Goal: Task Accomplishment & Management: Manage account settings

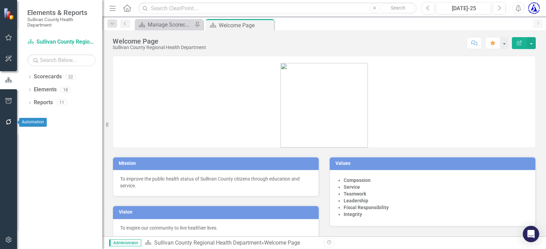
click at [5, 118] on button "button" at bounding box center [8, 122] width 15 height 14
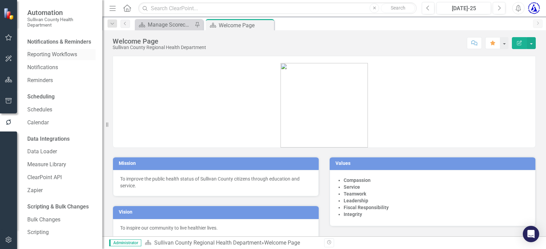
click at [44, 59] on link "Reporting Workflows" at bounding box center [61, 55] width 68 height 8
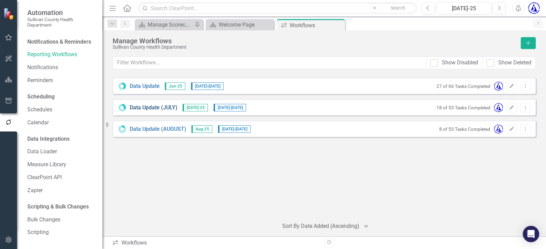
click at [159, 105] on link "Data Update (JULY)" at bounding box center [154, 108] width 48 height 8
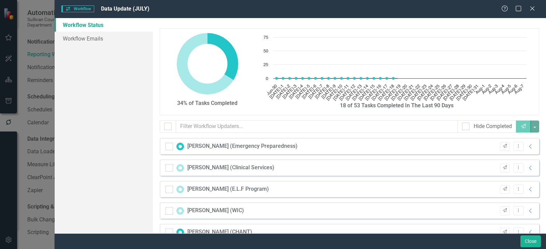
checkbox input "false"
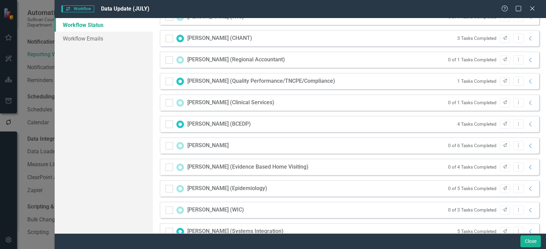
scroll to position [205, 0]
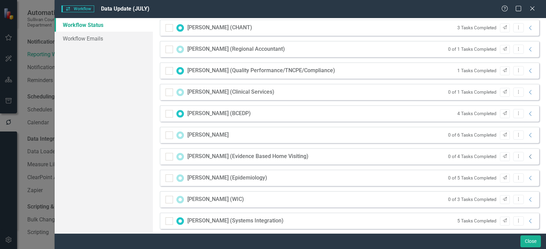
click at [527, 156] on icon "Collapse" at bounding box center [530, 156] width 7 height 5
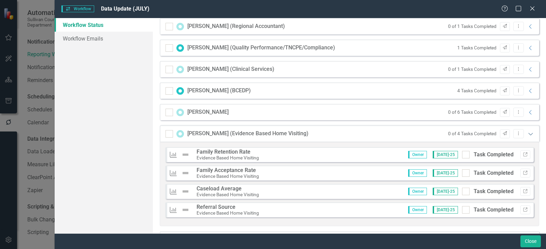
scroll to position [273, 0]
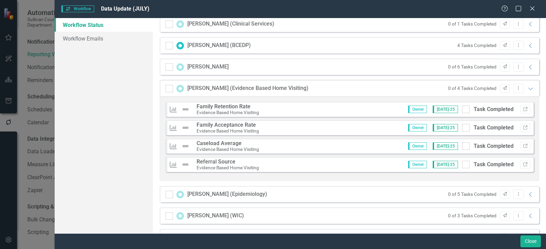
click at [228, 108] on strong "Family Retention Rate" at bounding box center [224, 106] width 54 height 6
click at [215, 113] on small "Evidence Based Home Visiting" at bounding box center [228, 112] width 62 height 5
click at [200, 88] on div "[PERSON_NAME] (Evidence Based Home Visiting)" at bounding box center [247, 89] width 121 height 8
click at [531, 6] on icon "Close" at bounding box center [532, 8] width 9 height 6
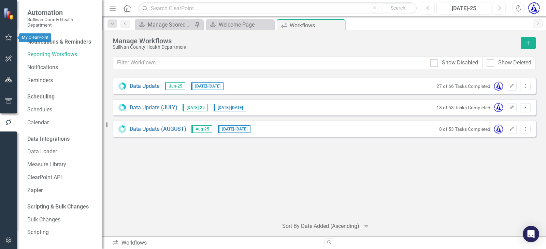
click at [10, 40] on icon "button" at bounding box center [8, 37] width 6 height 6
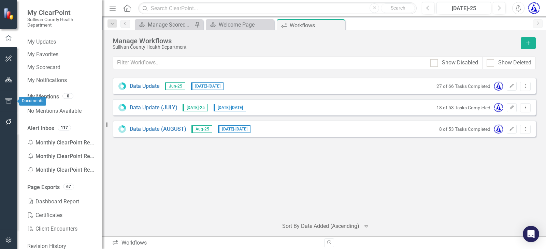
click at [5, 76] on button "button" at bounding box center [8, 80] width 15 height 14
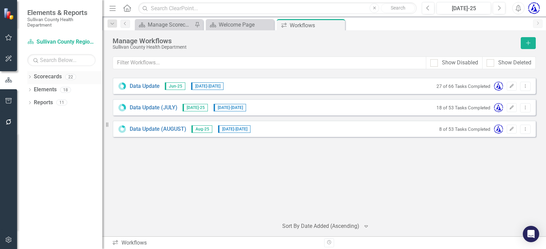
click at [46, 78] on link "Scorecards" at bounding box center [48, 77] width 28 height 8
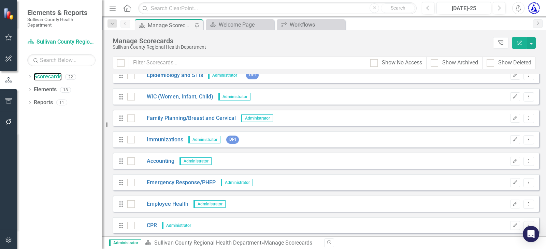
scroll to position [38, 0]
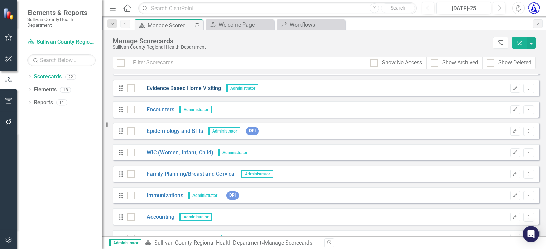
click at [171, 86] on link "Evidence Based Home Visiting" at bounding box center [178, 89] width 86 height 8
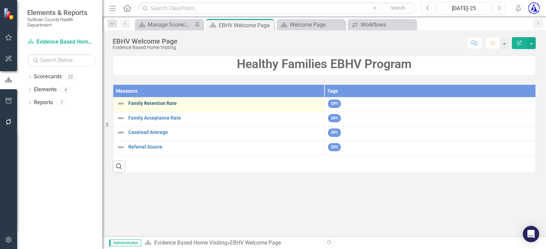
click at [161, 103] on link "Family Retention Rate" at bounding box center [224, 103] width 192 height 5
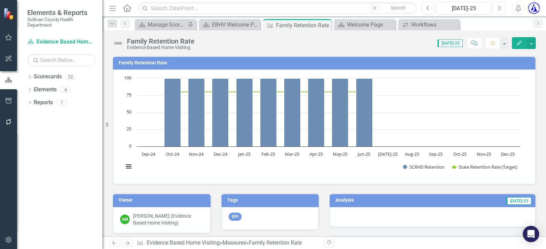
click at [499, 6] on icon "Next" at bounding box center [499, 8] width 4 height 6
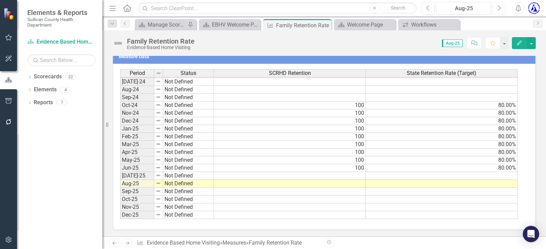
scroll to position [229, 0]
click at [241, 175] on tbody "Jan-23 Not Defined Feb-23 Not Defined Mar-23 Not Defined Apr-23 Not Defined May…" at bounding box center [319, 77] width 398 height 283
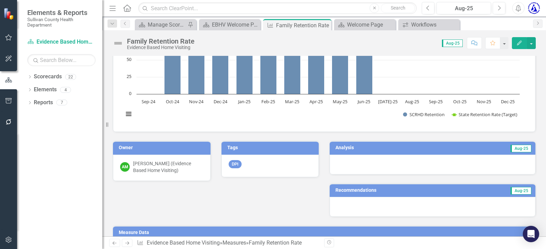
scroll to position [24, 0]
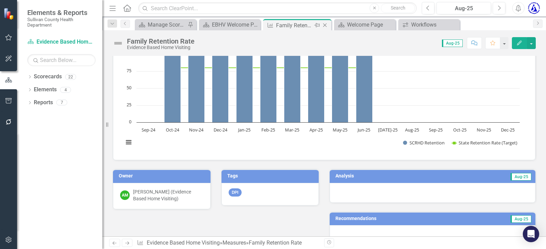
click at [323, 26] on icon "Close" at bounding box center [324, 25] width 7 height 5
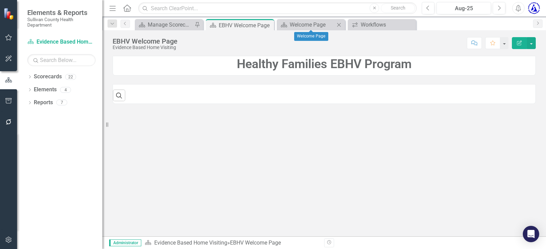
click at [340, 23] on icon "Close" at bounding box center [338, 24] width 7 height 5
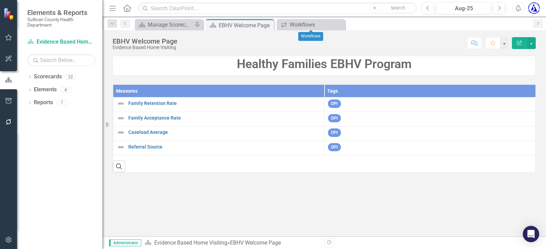
click at [0, 0] on icon "Close" at bounding box center [0, 0] width 0 height 0
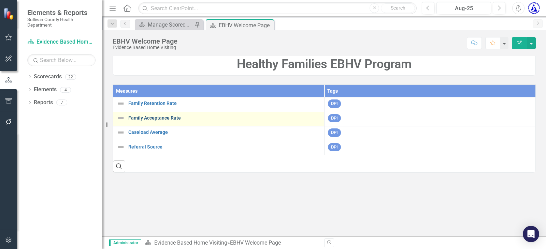
click at [155, 119] on link "Family Acceptance Rate" at bounding box center [224, 118] width 192 height 5
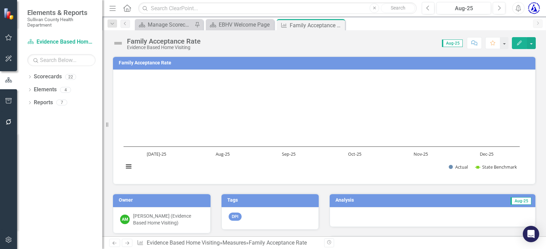
click at [134, 63] on h3 "Family Acceptance Rate" at bounding box center [325, 62] width 413 height 5
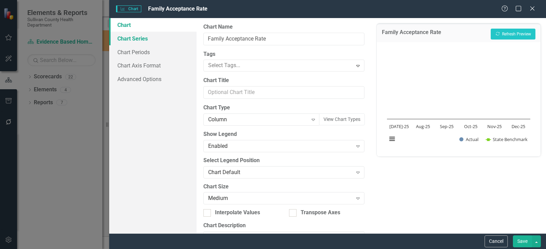
click at [124, 37] on link "Chart Series" at bounding box center [152, 39] width 87 height 14
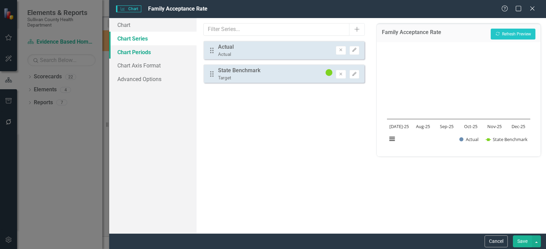
click at [136, 54] on link "Chart Periods" at bounding box center [152, 52] width 87 height 14
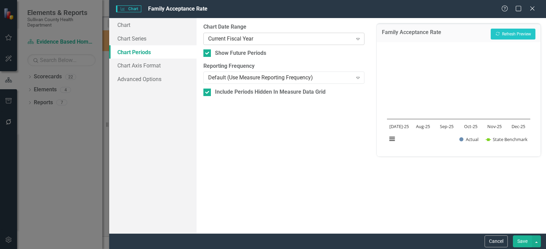
click at [221, 38] on div "Current Fiscal Year" at bounding box center [280, 39] width 144 height 8
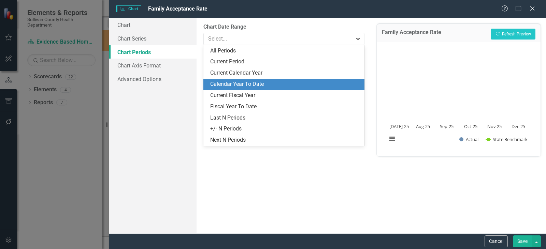
click at [226, 86] on div "Calendar Year To Date" at bounding box center [285, 85] width 150 height 8
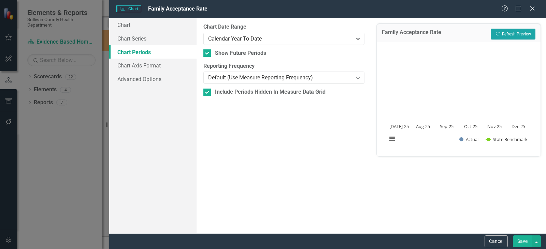
click at [508, 35] on button "Recalculate Refresh Preview" at bounding box center [513, 34] width 45 height 11
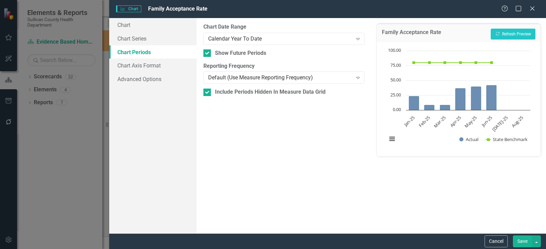
click at [525, 242] on button "Save" at bounding box center [522, 242] width 19 height 12
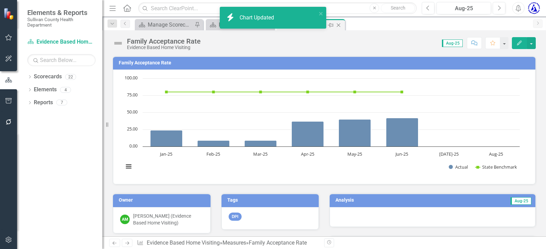
click at [339, 24] on icon "Close" at bounding box center [338, 25] width 7 height 5
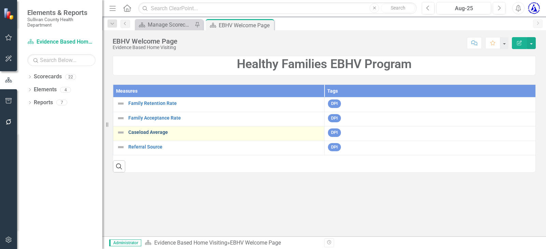
click at [143, 134] on link "Caseload Average" at bounding box center [224, 132] width 192 height 5
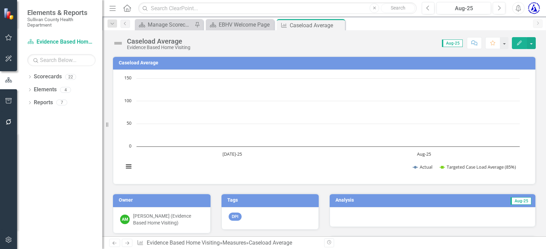
click at [128, 60] on td "Caseload Average" at bounding box center [325, 64] width 413 height 10
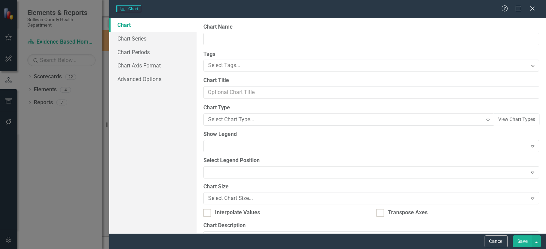
type input "Caseload Average"
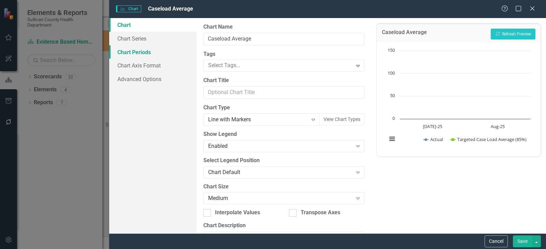
click at [128, 47] on link "Chart Periods" at bounding box center [152, 52] width 87 height 14
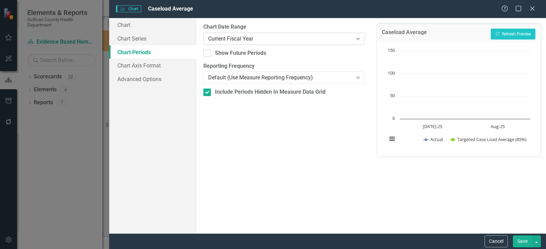
click at [246, 33] on div "Current Fiscal Year Expand" at bounding box center [283, 39] width 161 height 12
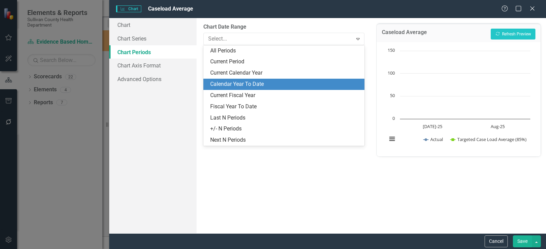
click at [240, 82] on div "Calendar Year To Date" at bounding box center [285, 85] width 150 height 8
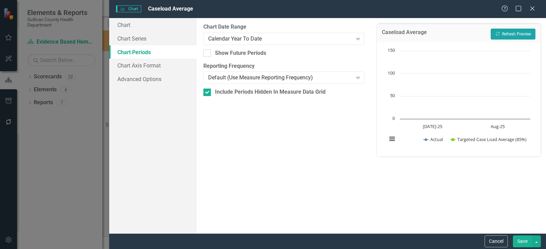
drag, startPoint x: 508, startPoint y: 31, endPoint x: 502, endPoint y: 33, distance: 6.5
click at [509, 31] on button "Recalculate Refresh Preview" at bounding box center [513, 34] width 45 height 11
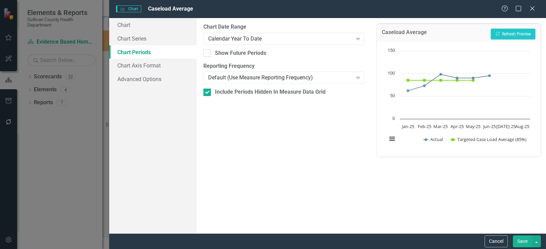
click at [524, 242] on button "Save" at bounding box center [522, 242] width 19 height 12
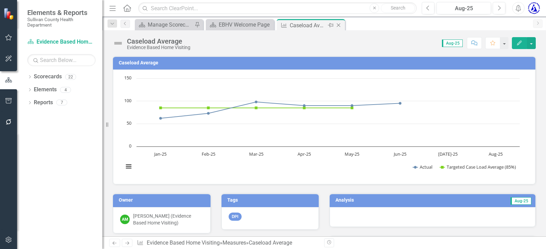
click at [337, 25] on icon "Close" at bounding box center [338, 25] width 7 height 5
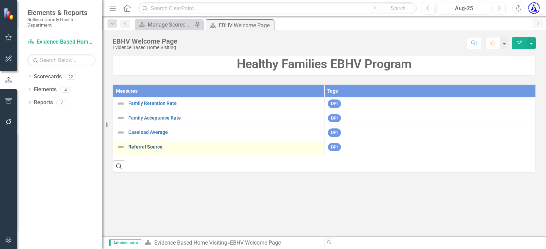
click at [149, 146] on link "Referral Source" at bounding box center [224, 147] width 192 height 5
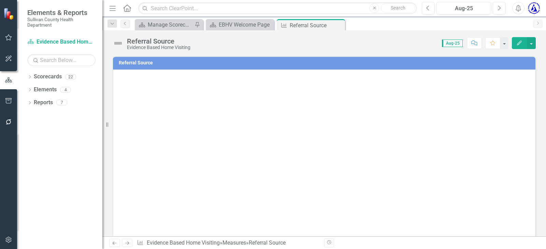
click at [141, 66] on td "Referral Source" at bounding box center [325, 64] width 413 height 10
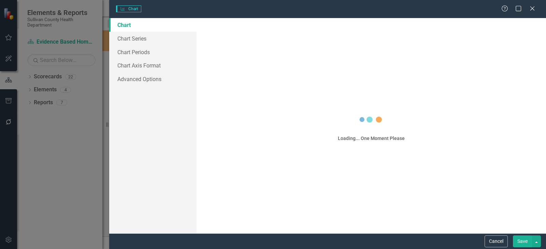
click at [140, 61] on body "Elements & Reports Sullivan County Health Department Scorecard Evidence Based H…" at bounding box center [273, 124] width 546 height 249
click at [140, 61] on div "Charts Chart Help Maximize Close Chart Chart Series Chart Periods Chart Axis Fo…" at bounding box center [273, 124] width 546 height 249
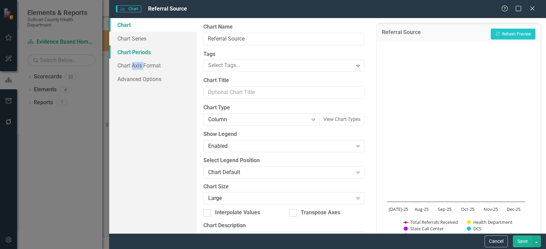
click at [130, 53] on link "Chart Periods" at bounding box center [152, 52] width 87 height 14
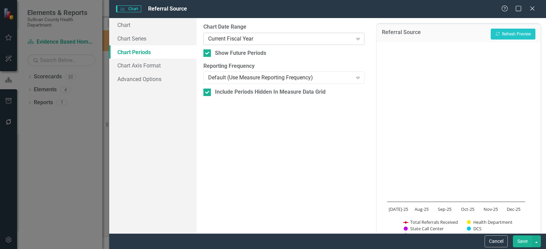
click at [238, 39] on div "Current Fiscal Year" at bounding box center [280, 39] width 144 height 8
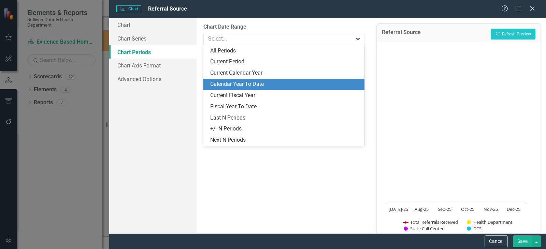
click at [234, 84] on div "Calendar Year To Date" at bounding box center [285, 85] width 150 height 8
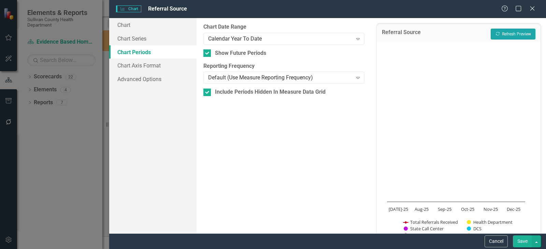
click at [514, 32] on button "Recalculate Refresh Preview" at bounding box center [513, 34] width 45 height 11
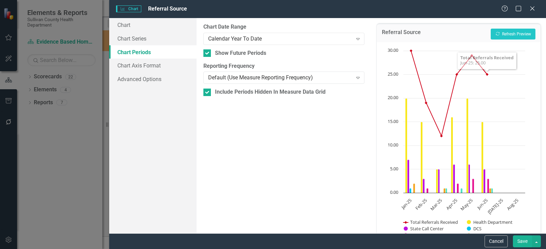
click at [524, 240] on button "Save" at bounding box center [522, 242] width 19 height 12
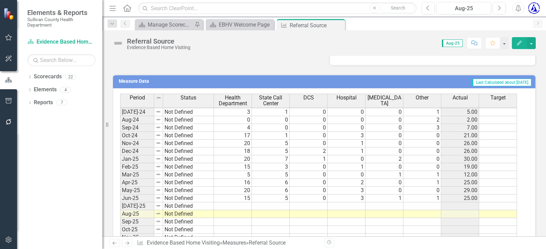
scroll to position [307, 0]
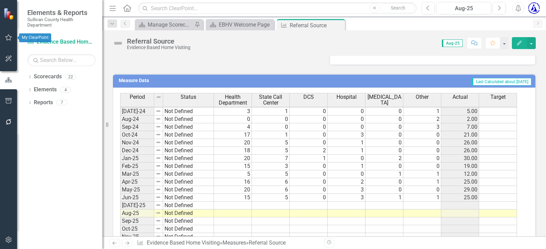
click at [7, 39] on icon "button" at bounding box center [8, 37] width 6 height 6
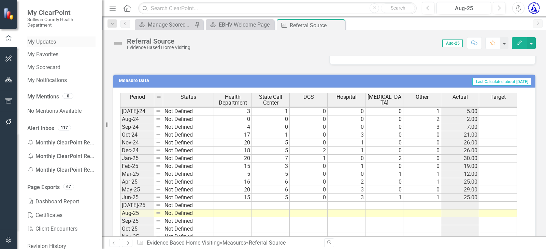
click at [41, 40] on link "My Updates" at bounding box center [61, 42] width 68 height 8
